Goal: Task Accomplishment & Management: Manage account settings

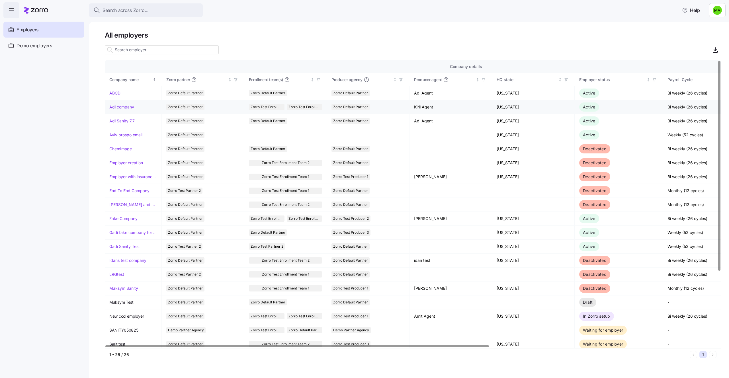
click at [124, 107] on link "Adi company" at bounding box center [121, 107] width 25 height 6
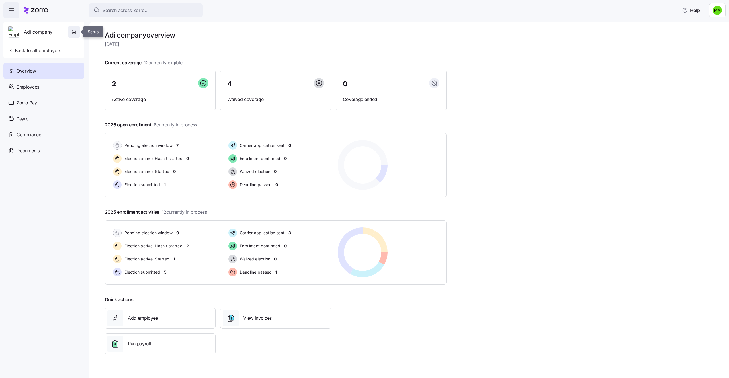
click at [72, 33] on icon "button" at bounding box center [74, 32] width 6 height 6
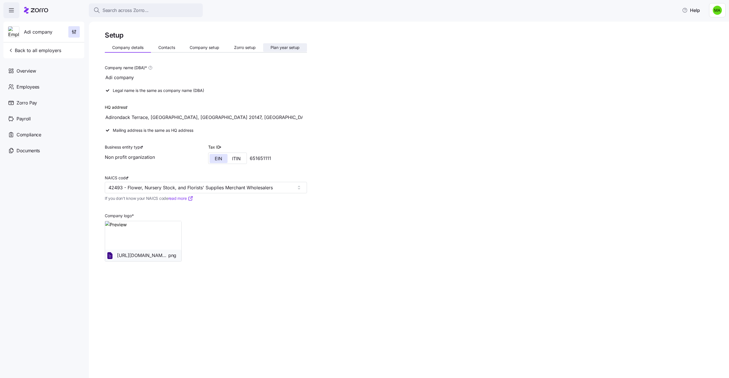
click at [280, 48] on span "Plan year setup" at bounding box center [284, 48] width 29 height 4
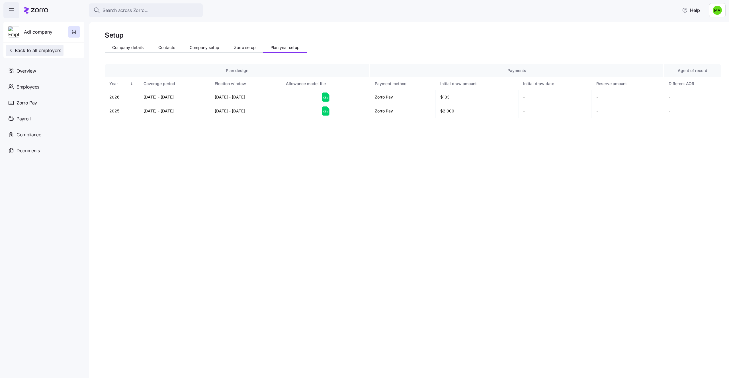
click at [23, 53] on span "Back to all employers" at bounding box center [34, 50] width 53 height 7
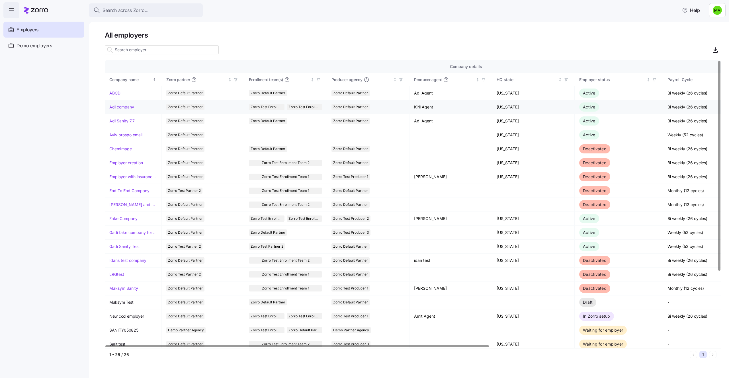
click at [128, 105] on link "Adi company" at bounding box center [121, 107] width 25 height 6
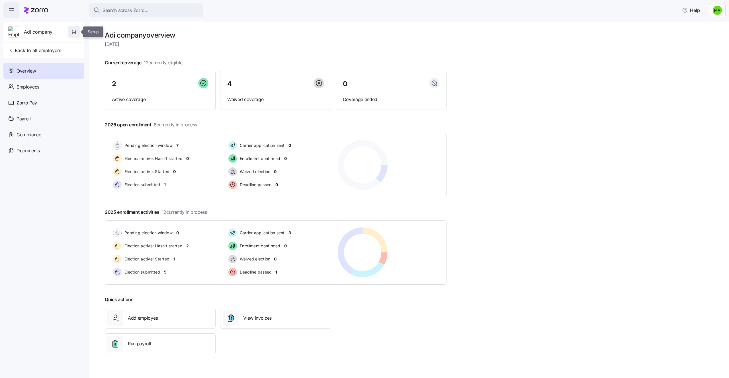
click at [71, 32] on icon "button" at bounding box center [74, 32] width 6 height 6
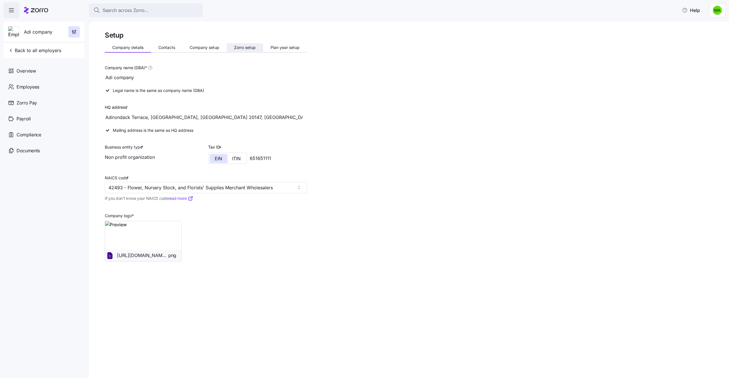
click at [240, 47] on span "Zorro setup" at bounding box center [245, 48] width 22 height 4
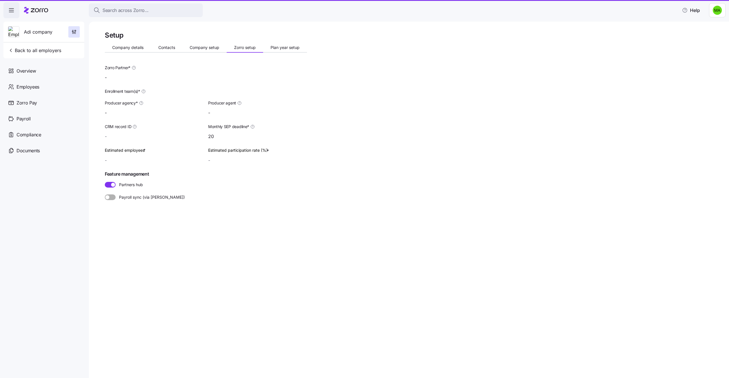
type input "Kiril Agent (kiril.r+agent@myzorro.co)"
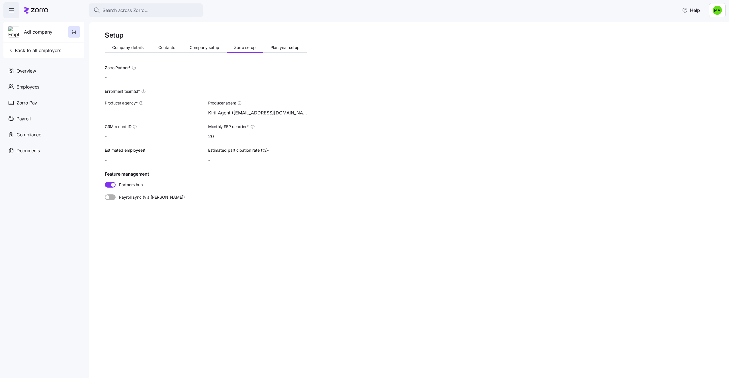
type input "Zorro Default Partner"
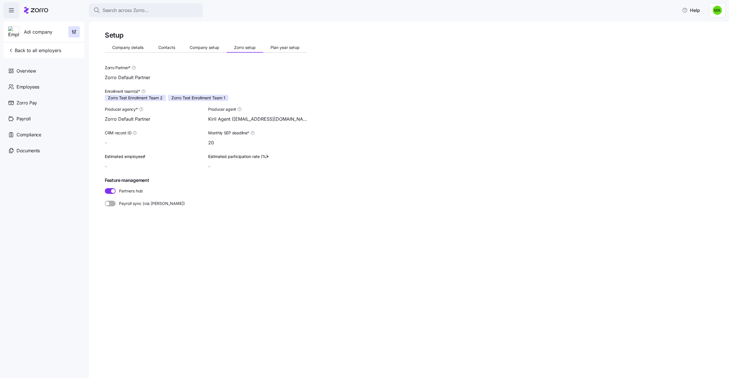
click at [281, 43] on div "Setup Company details Contacts Company setup Zorro setup Plan year setup Zorro …" at bounding box center [206, 132] width 202 height 203
click at [281, 52] on div "Company details Contacts Company setup Zorro setup Plan year setup" at bounding box center [206, 48] width 202 height 9
click at [281, 49] on span "Plan year setup" at bounding box center [284, 48] width 29 height 4
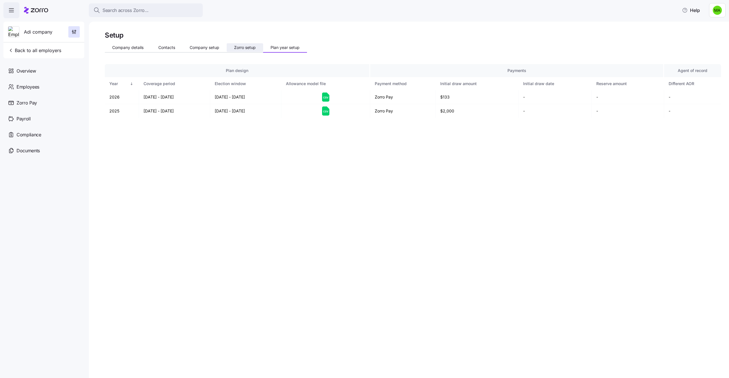
click at [235, 46] on span "Zorro setup" at bounding box center [245, 48] width 22 height 4
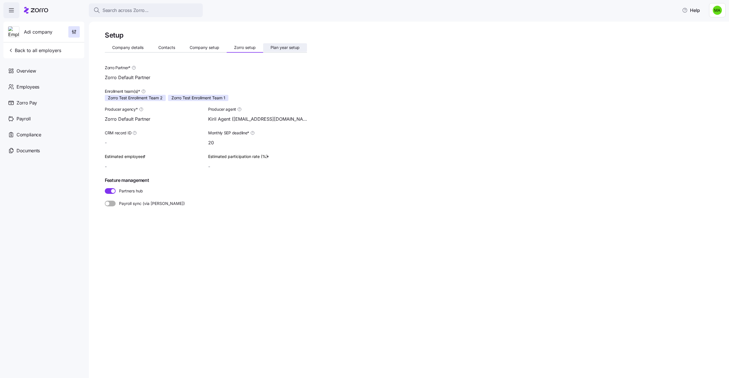
click at [273, 48] on span "Plan year setup" at bounding box center [284, 48] width 29 height 4
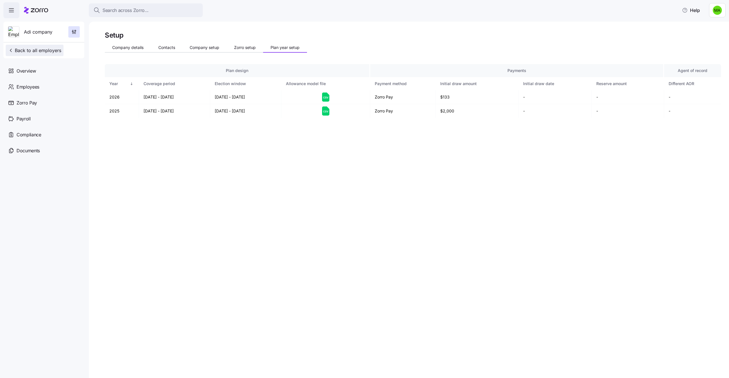
click at [36, 50] on span "Back to all employers" at bounding box center [34, 50] width 53 height 7
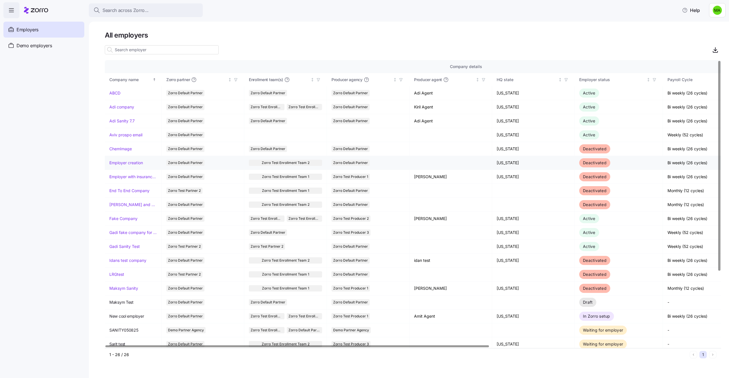
click at [137, 163] on link "Employer creation" at bounding box center [126, 163] width 34 height 6
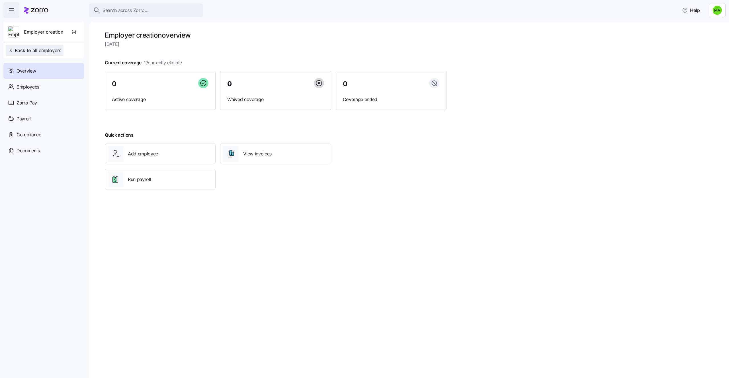
click at [25, 52] on span "Back to all employers" at bounding box center [34, 50] width 53 height 7
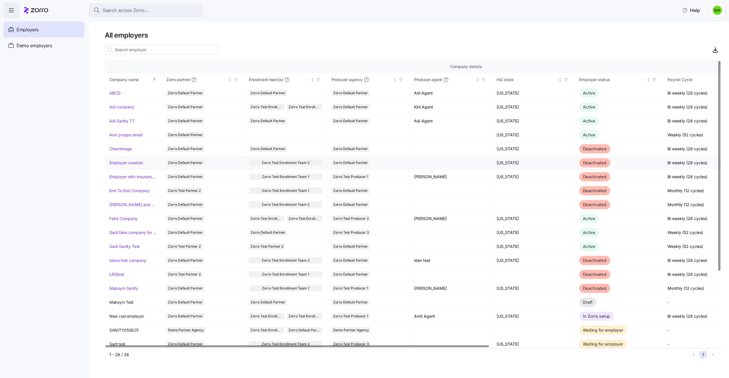
click at [126, 165] on link "Employer creation" at bounding box center [126, 163] width 34 height 6
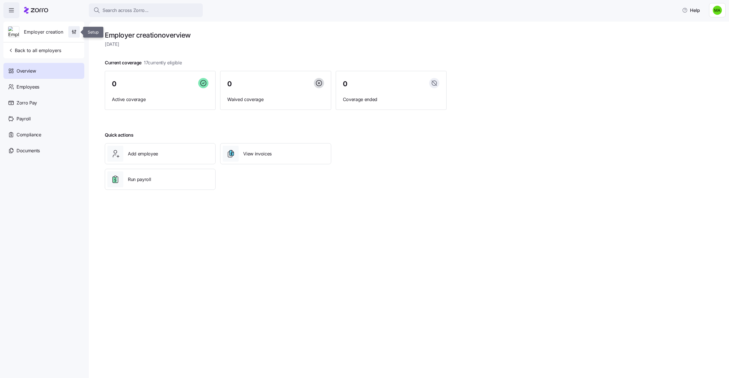
click at [77, 29] on span "button" at bounding box center [74, 31] width 11 height 11
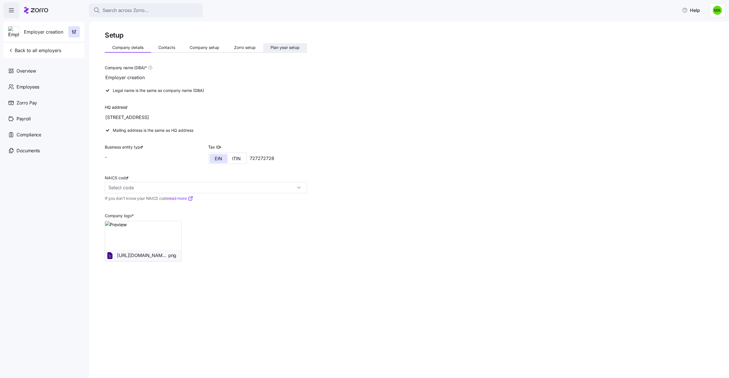
click at [286, 47] on span "Plan year setup" at bounding box center [284, 48] width 29 height 4
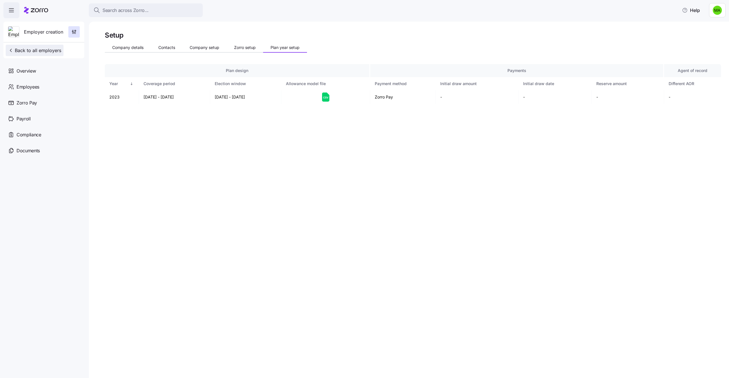
click at [26, 50] on span "Back to all employers" at bounding box center [34, 50] width 53 height 7
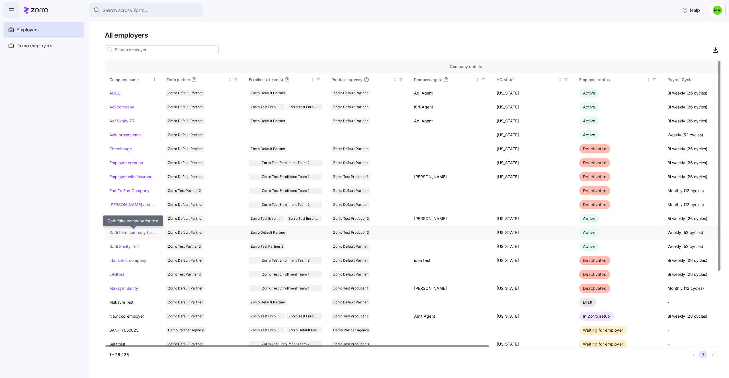
click at [146, 233] on link "Gadi fake company for test" at bounding box center [133, 233] width 48 height 6
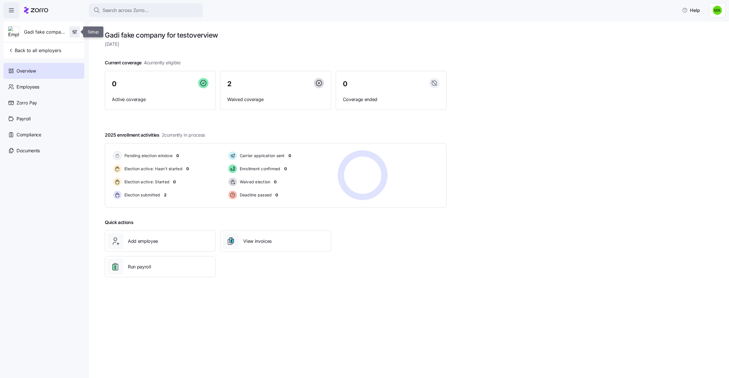
click at [75, 32] on icon "button" at bounding box center [75, 32] width 6 height 6
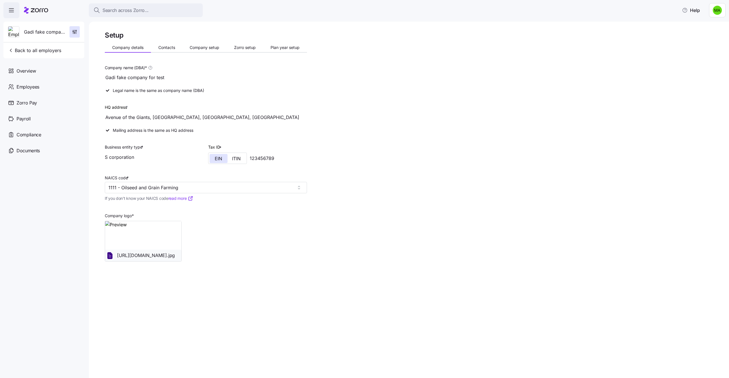
click at [276, 52] on div "Company details Contacts Company setup Zorro setup Plan year setup" at bounding box center [206, 48] width 202 height 9
click at [278, 47] on span "Plan year setup" at bounding box center [284, 48] width 29 height 4
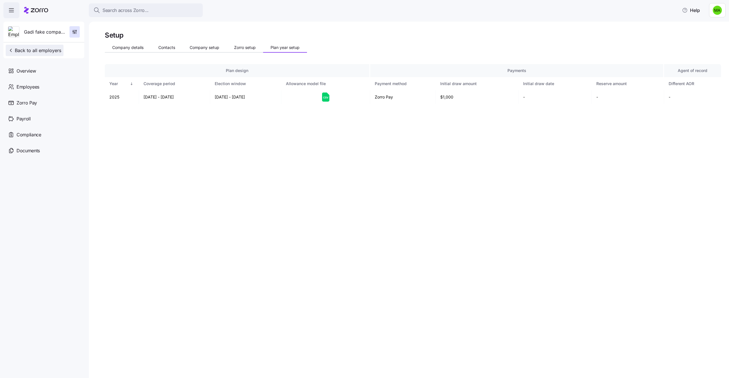
click at [37, 50] on span "Back to all employers" at bounding box center [34, 50] width 53 height 7
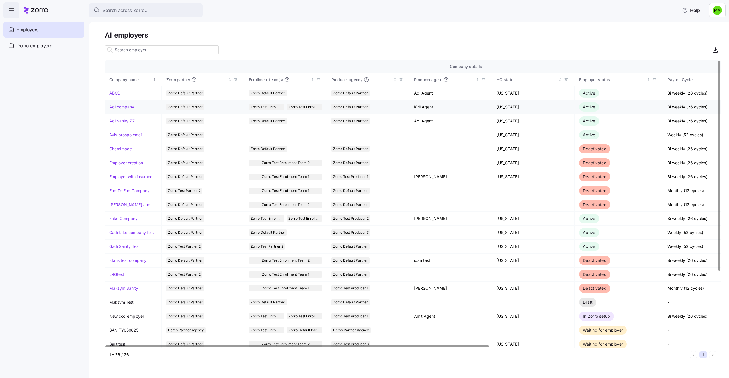
click at [131, 108] on link "Adi company" at bounding box center [121, 107] width 25 height 6
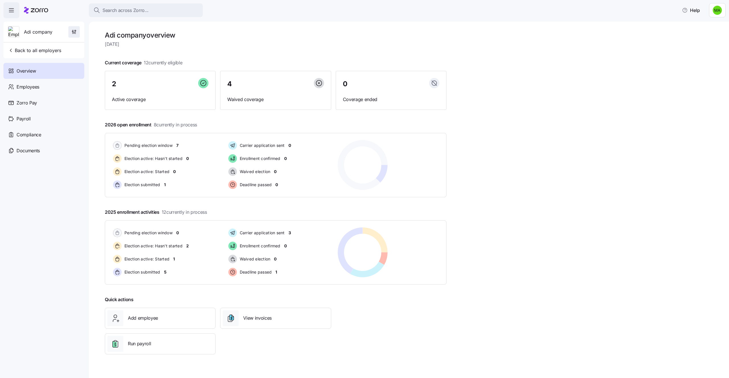
click at [77, 30] on span "button" at bounding box center [74, 31] width 11 height 11
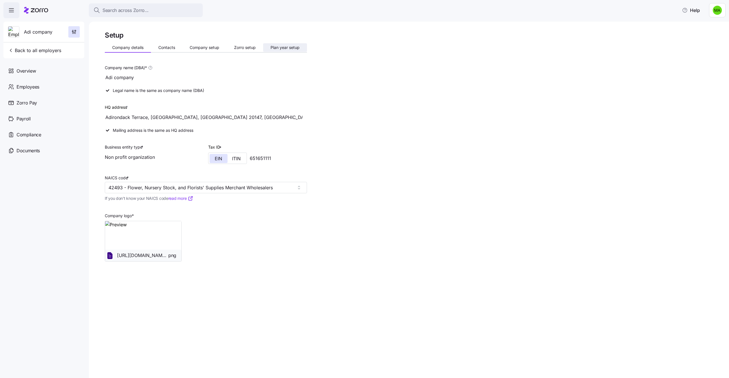
click at [274, 46] on span "Plan year setup" at bounding box center [284, 48] width 29 height 4
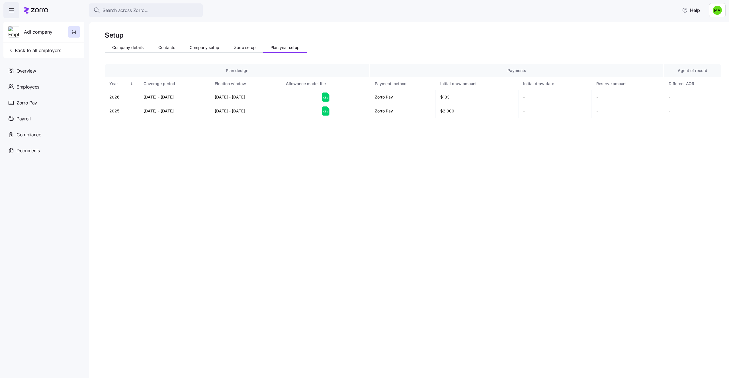
click at [713, 19] on main "Setup Company details Contacts Company setup Zorro setup Plan year setup Plan d…" at bounding box center [364, 187] width 729 height 375
click at [715, 14] on html "Search across Zorro... Help Adi company Back to all employers Overview Employee…" at bounding box center [364, 187] width 729 height 375
click at [711, 37] on div "Log out" at bounding box center [702, 35] width 22 height 6
